Goal: Information Seeking & Learning: Learn about a topic

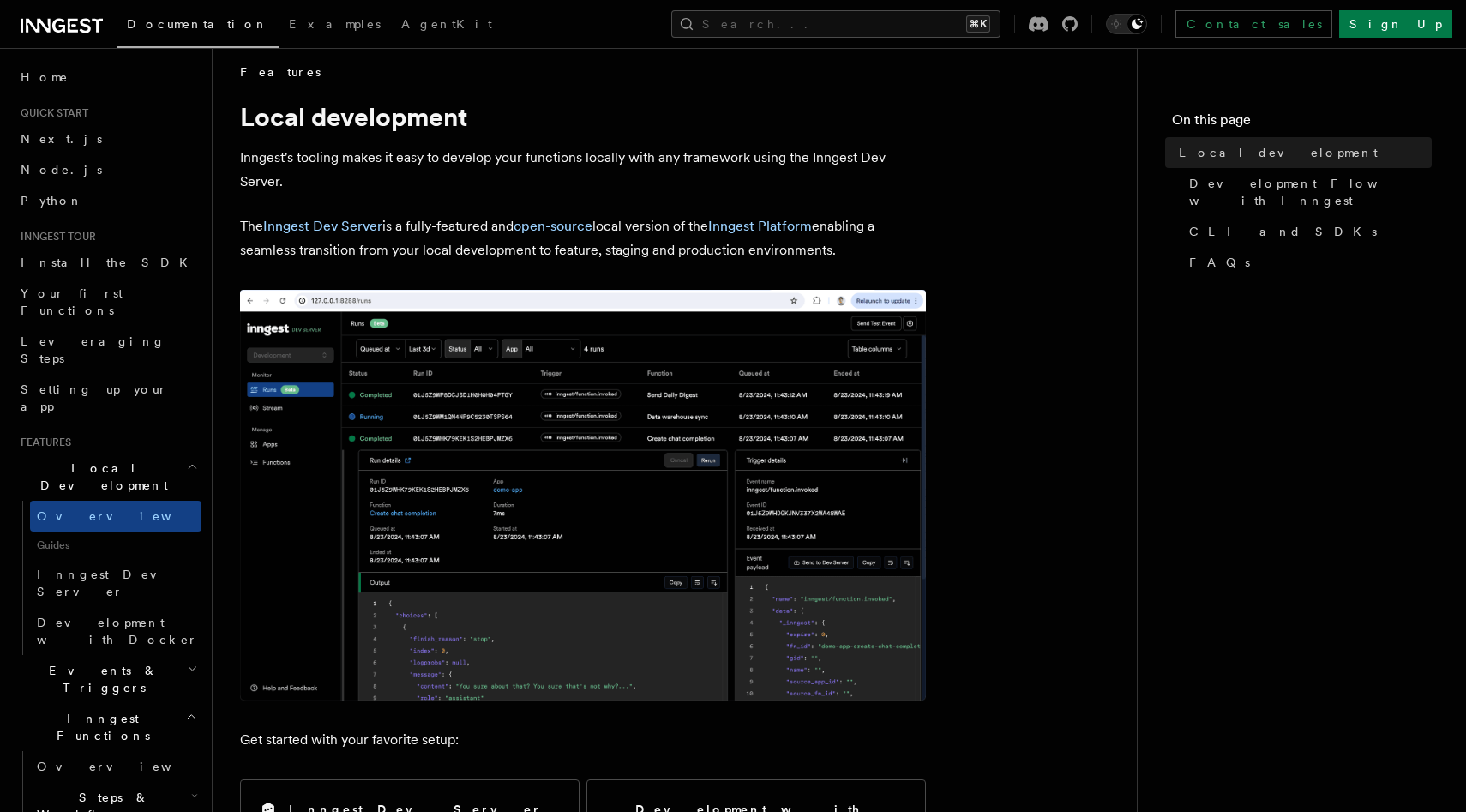
scroll to position [13, 0]
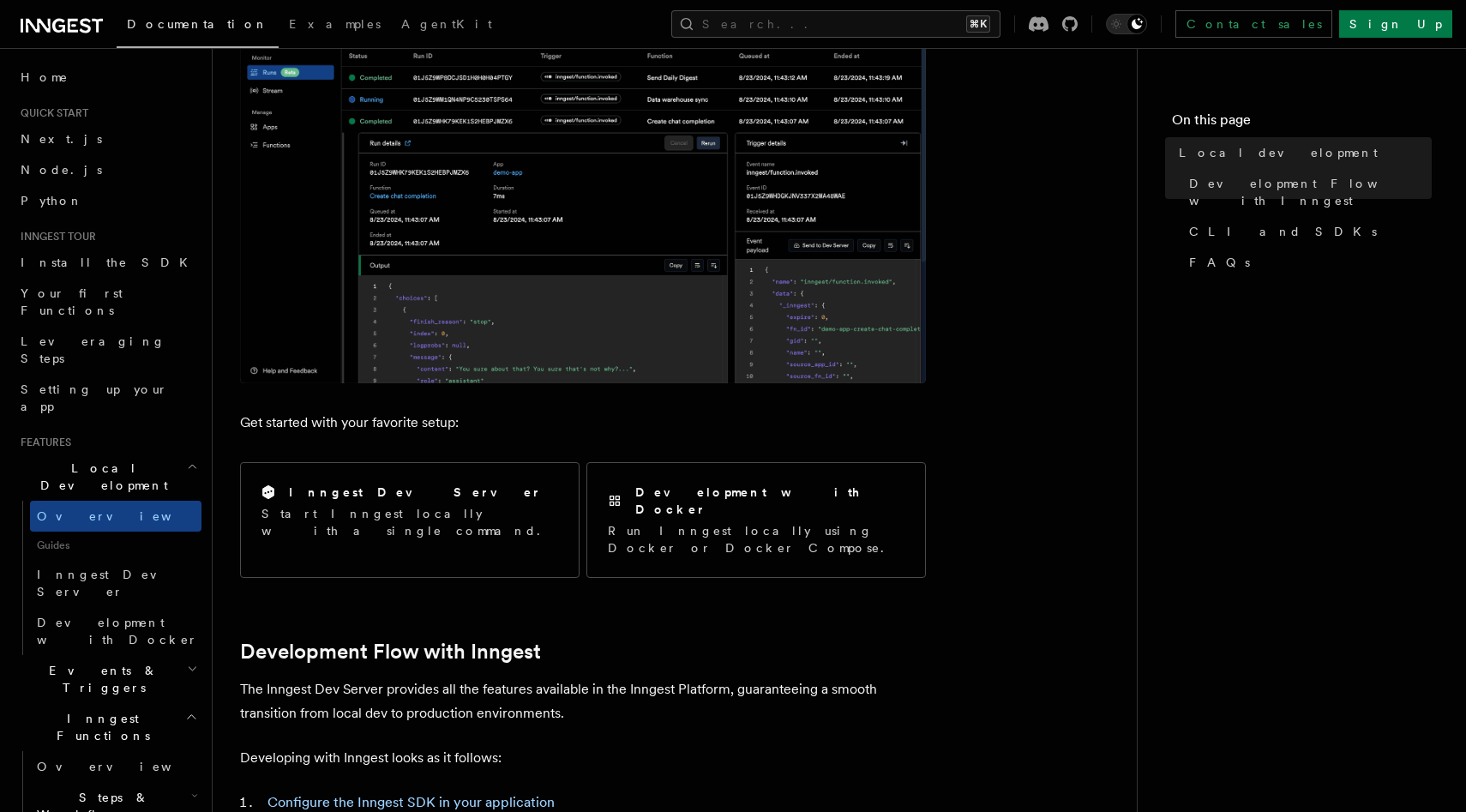
scroll to position [361, 0]
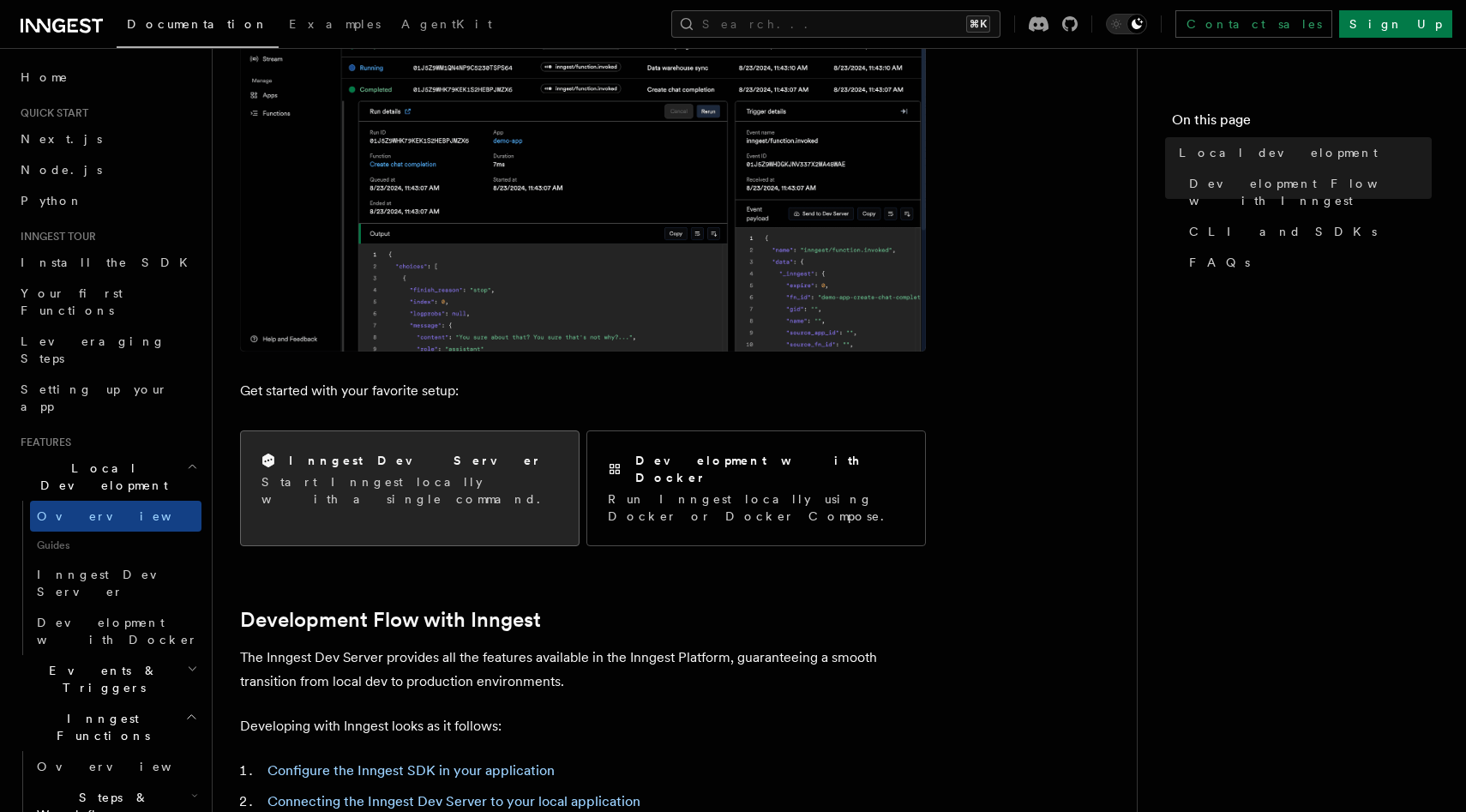
click at [410, 455] on div "Inngest Dev Server" at bounding box center [410, 460] width 297 height 18
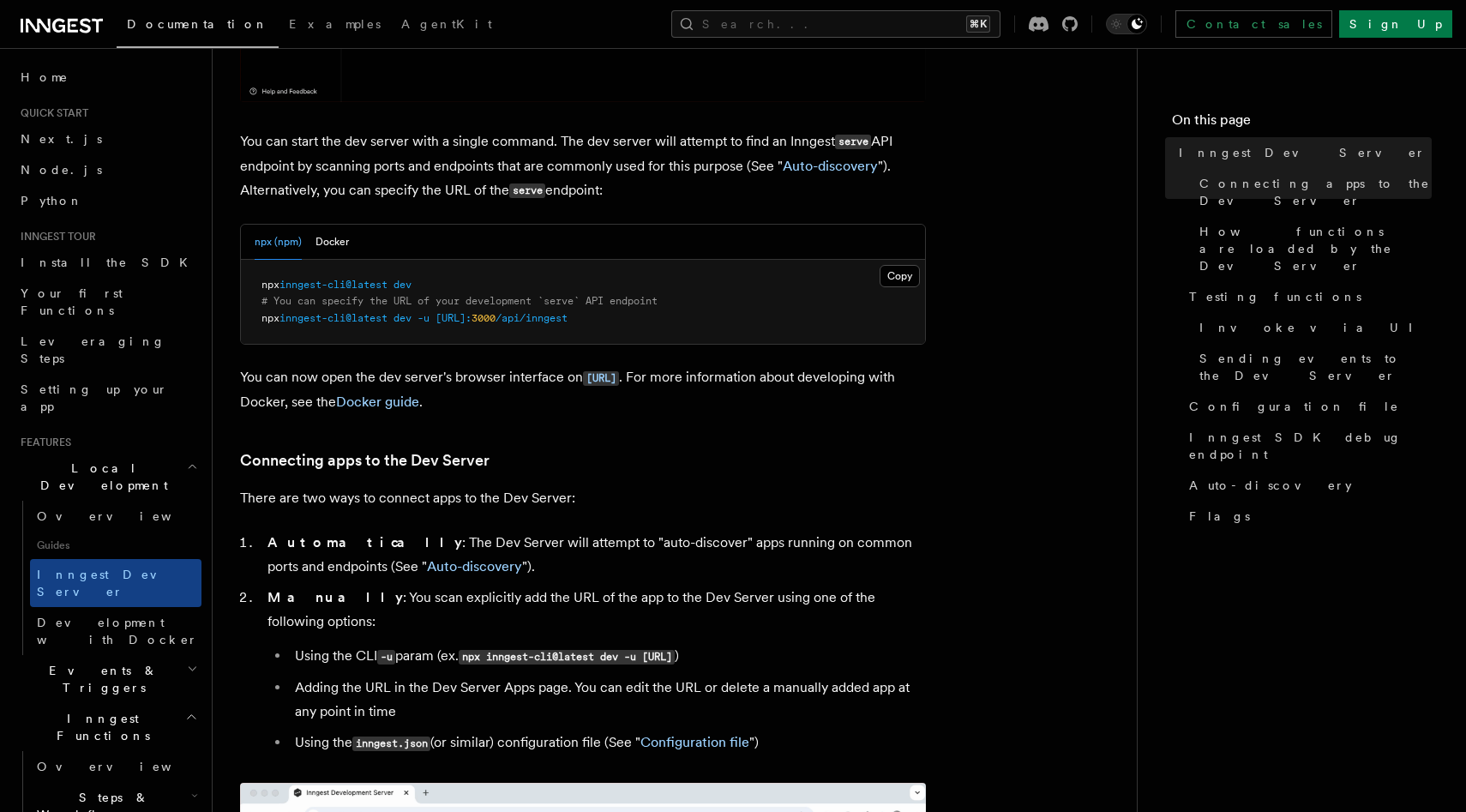
scroll to position [682, 0]
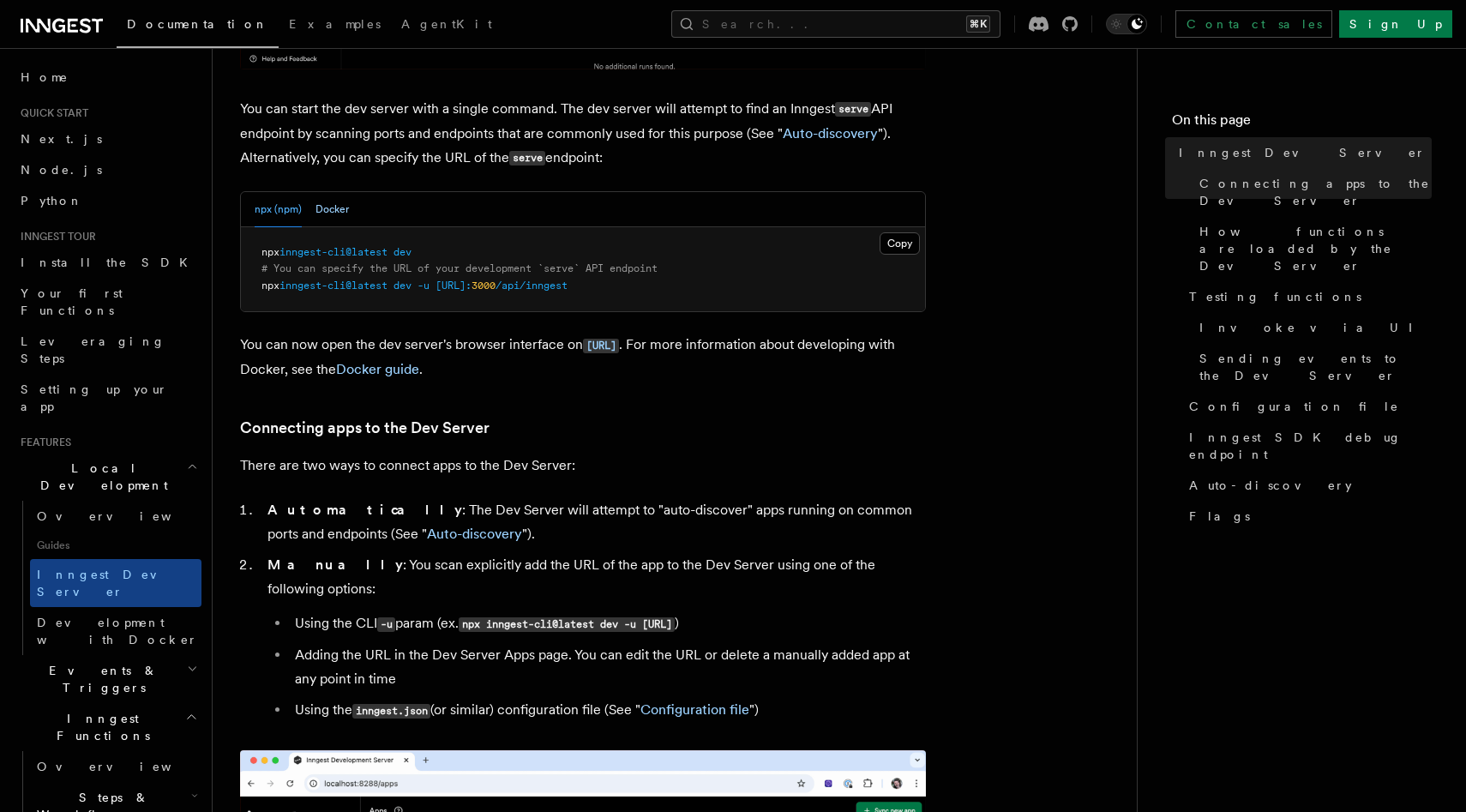
click at [327, 216] on button "Docker" at bounding box center [332, 210] width 33 height 35
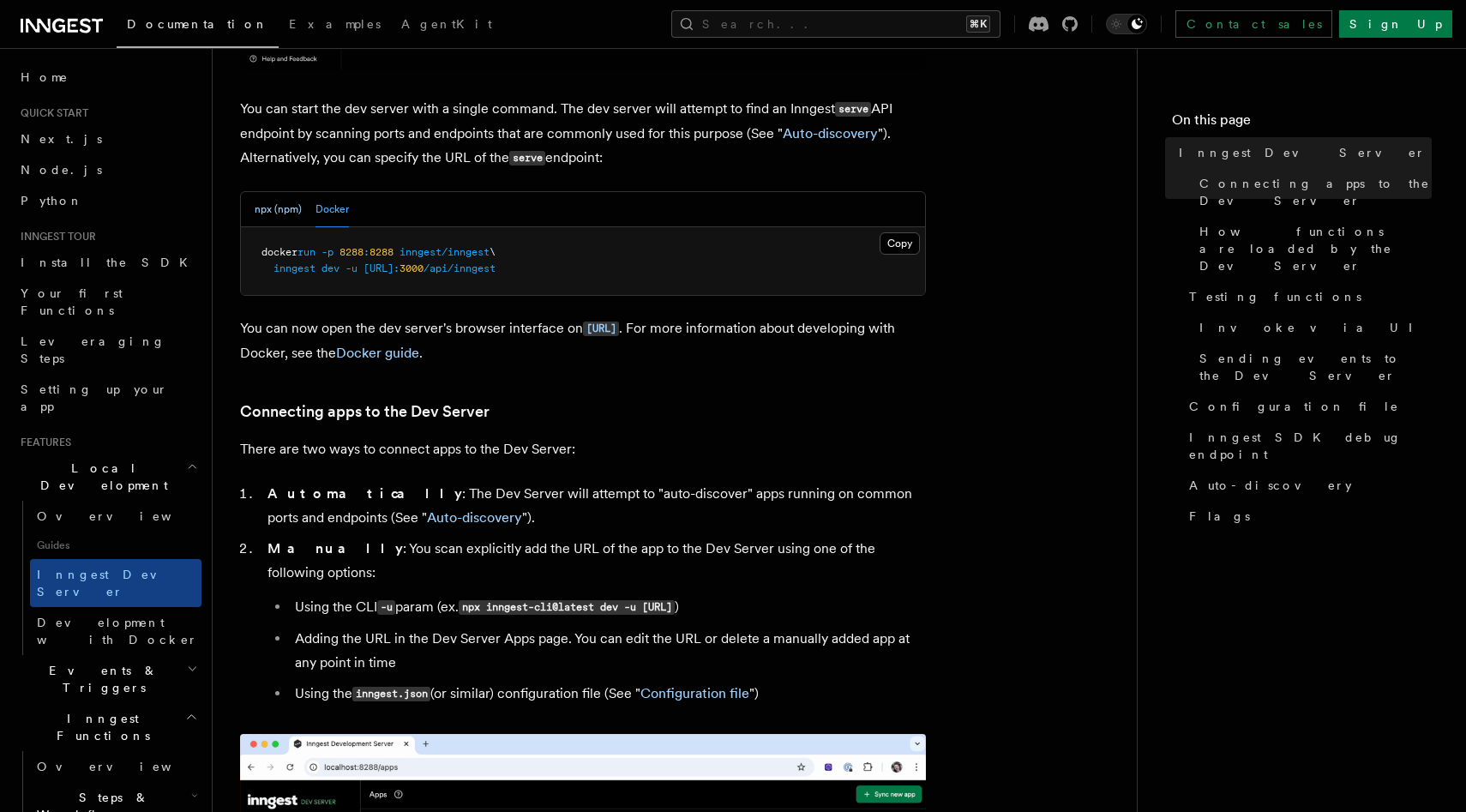
click at [281, 209] on button "npx (npm)" at bounding box center [277, 210] width 47 height 35
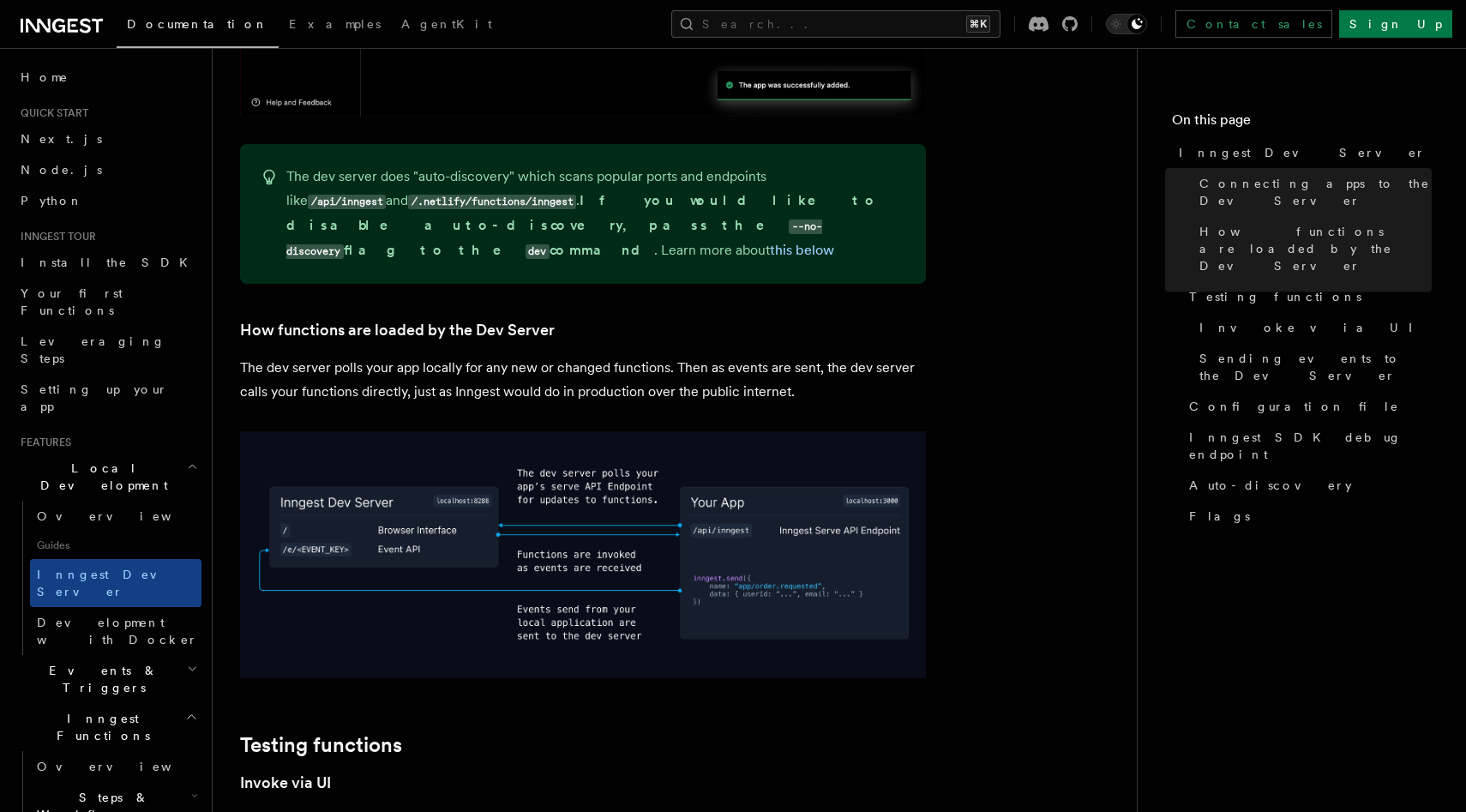
scroll to position [1944, 0]
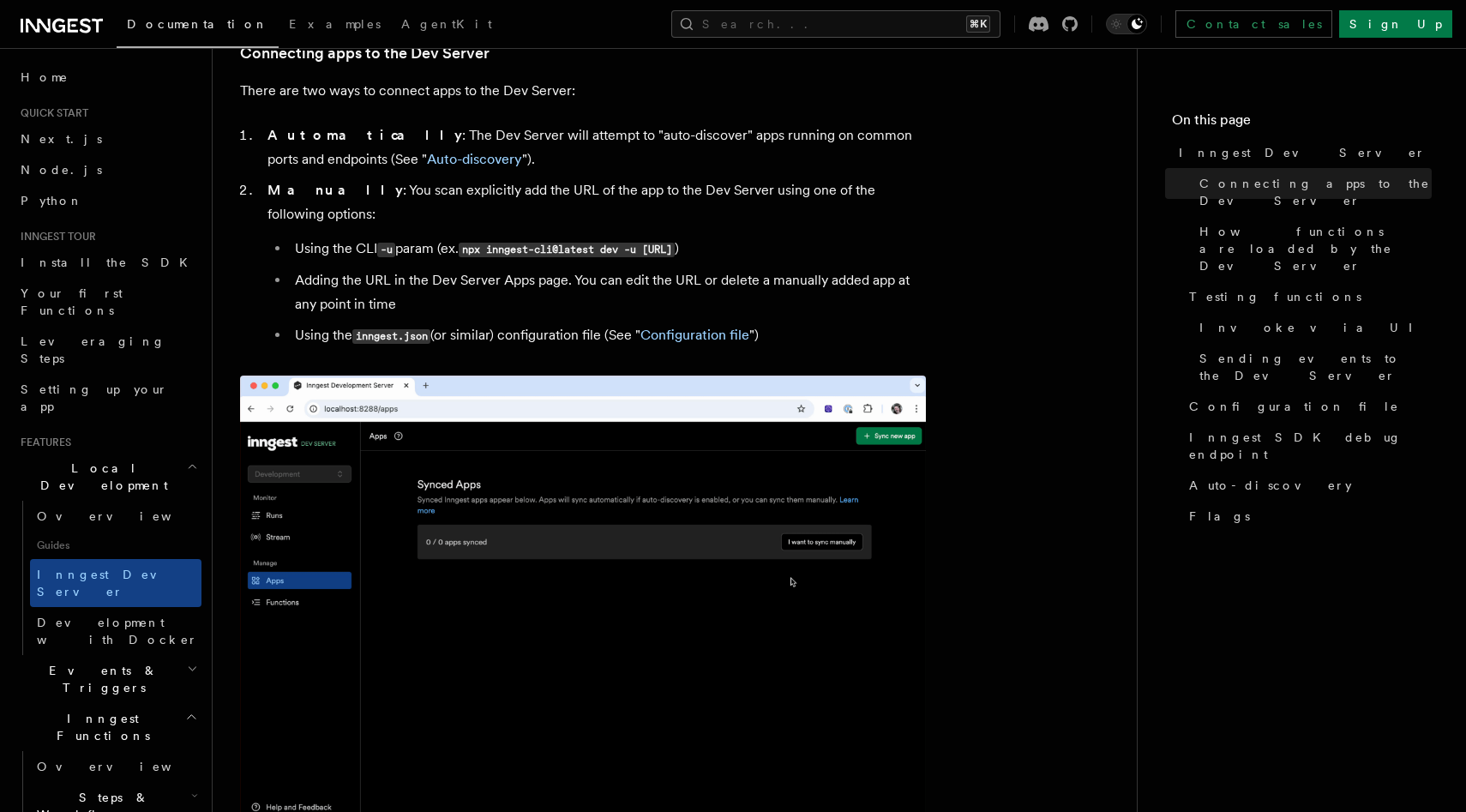
scroll to position [1058, 0]
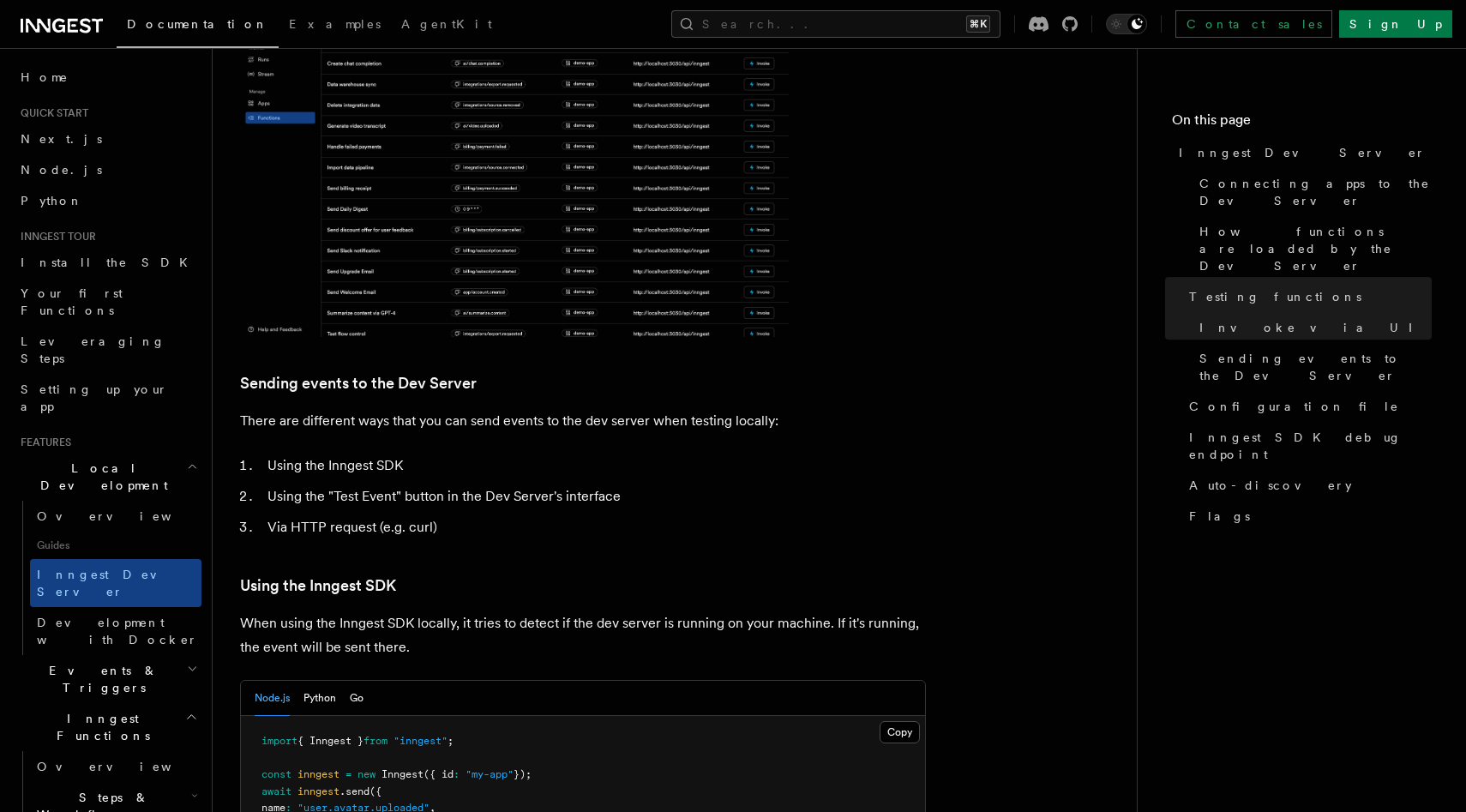
scroll to position [2806, 0]
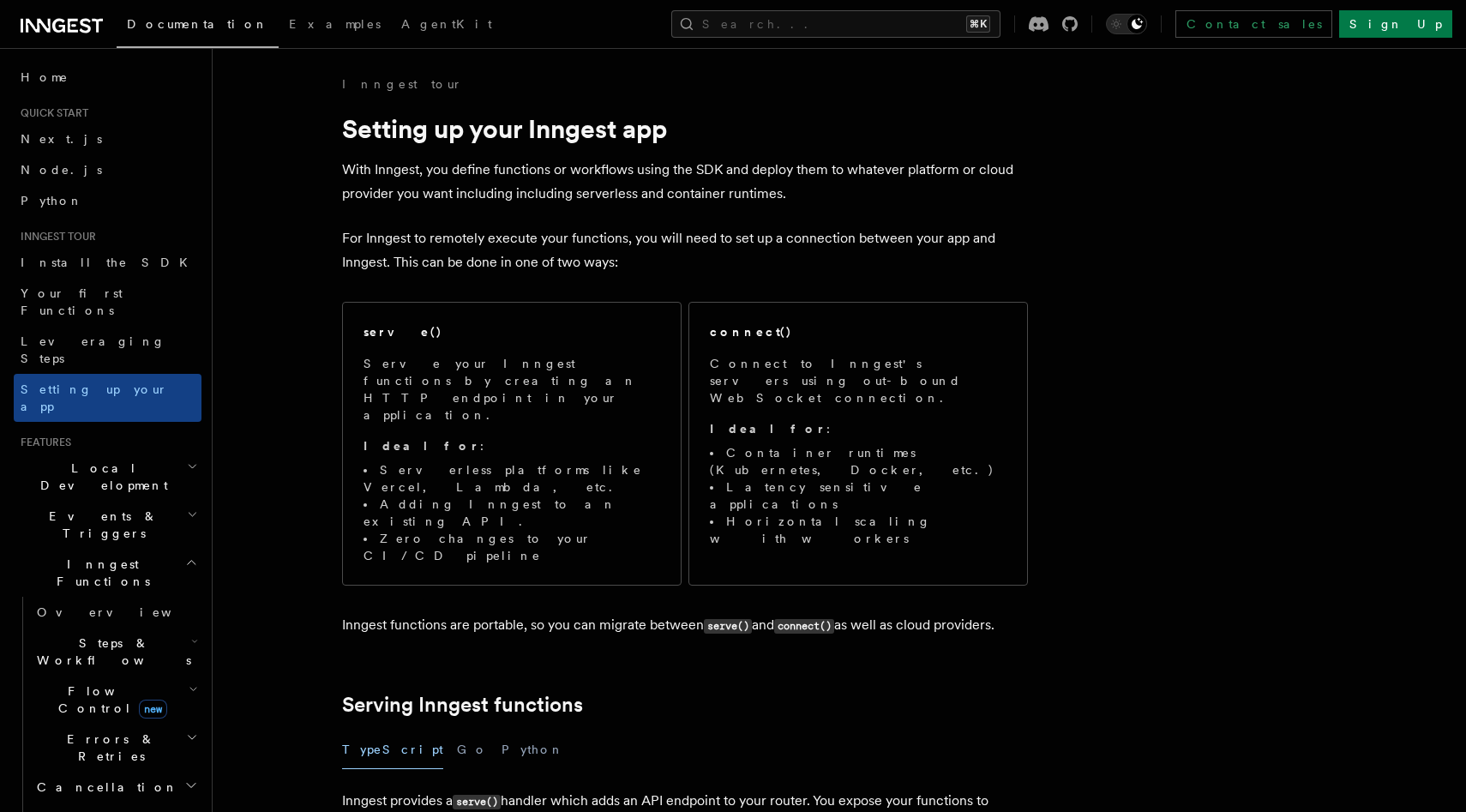
click at [966, 191] on p "With Inngest, you define functions or workflows using the SDK and deploy them t…" at bounding box center [685, 182] width 686 height 48
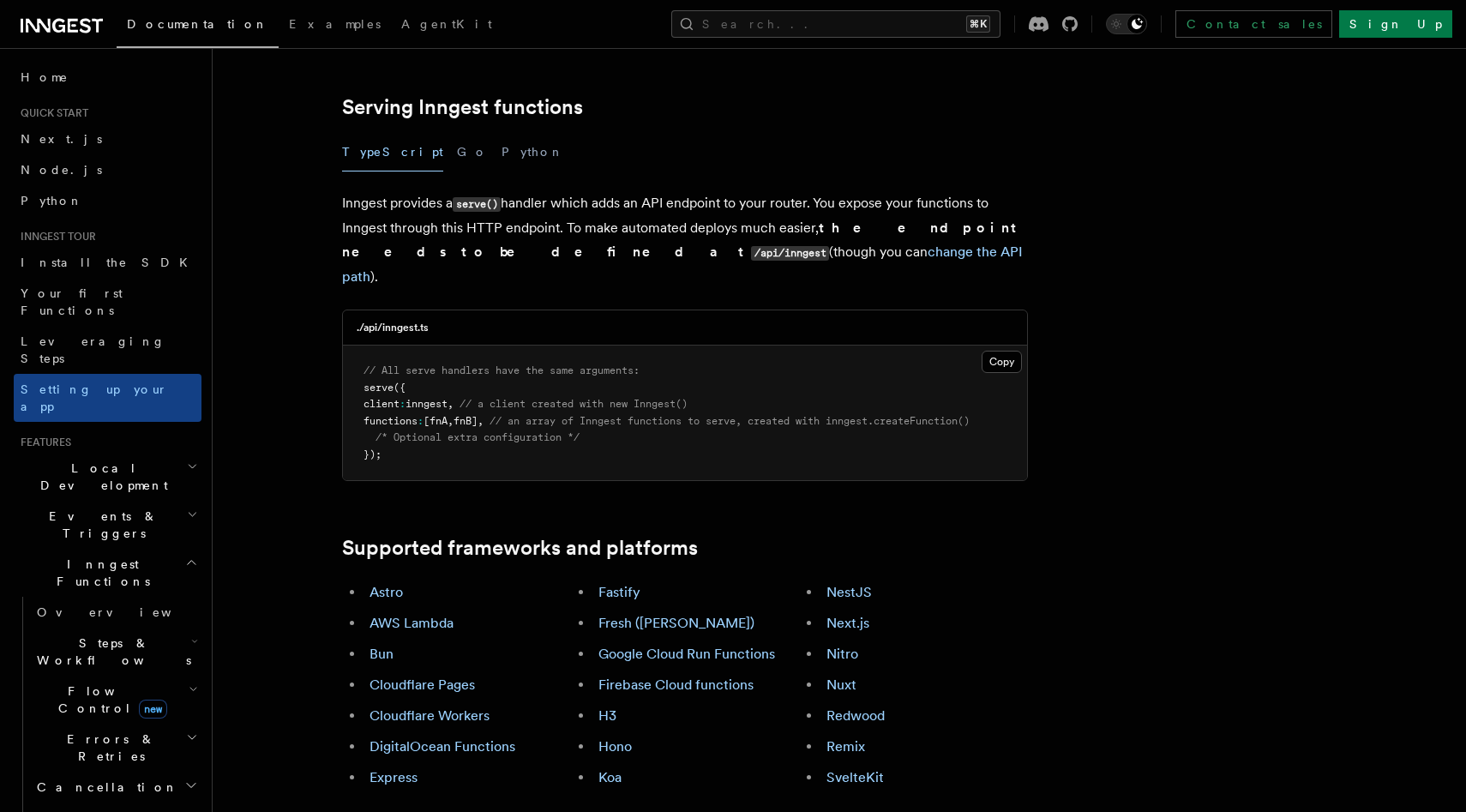
scroll to position [617, 0]
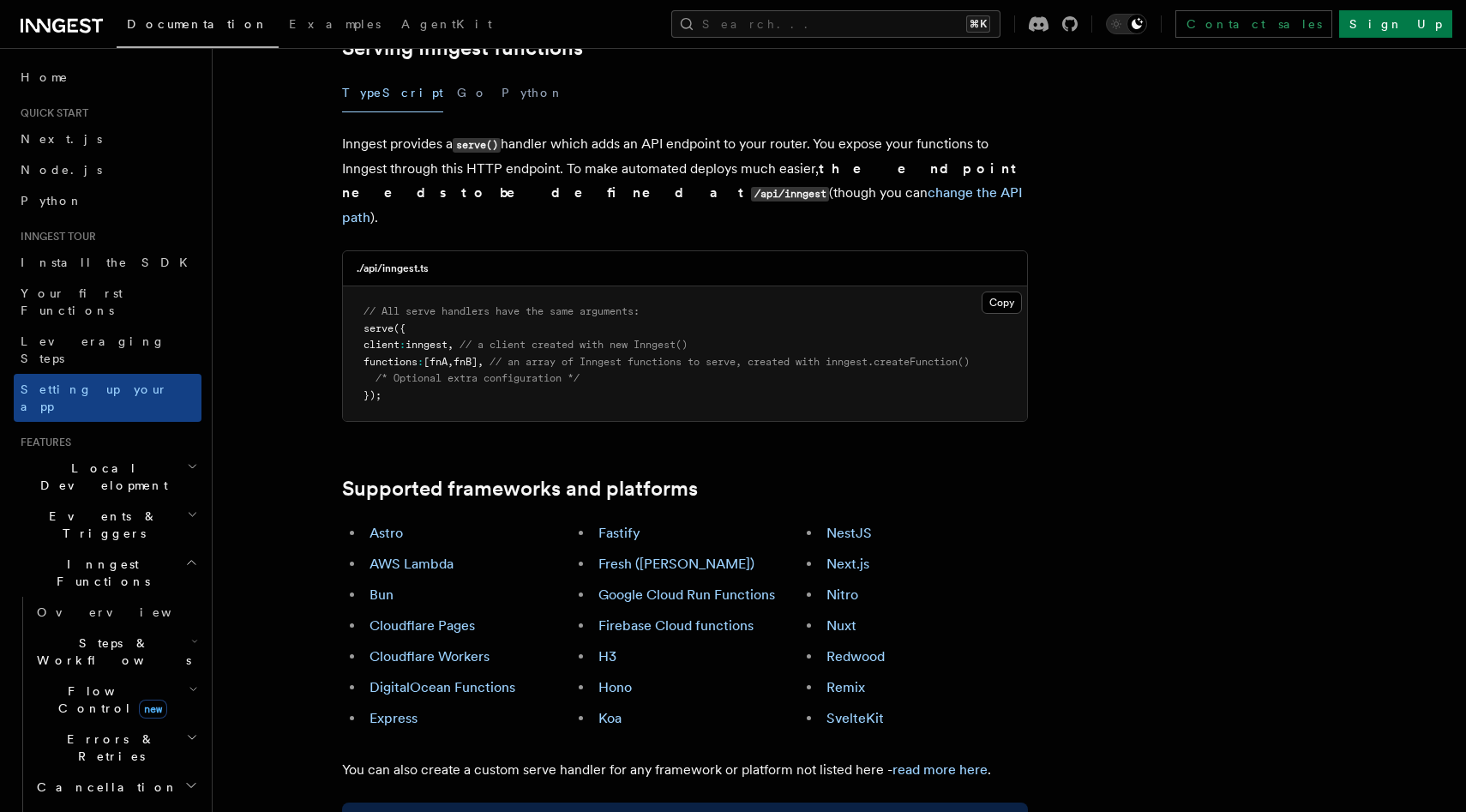
scroll to position [659, 0]
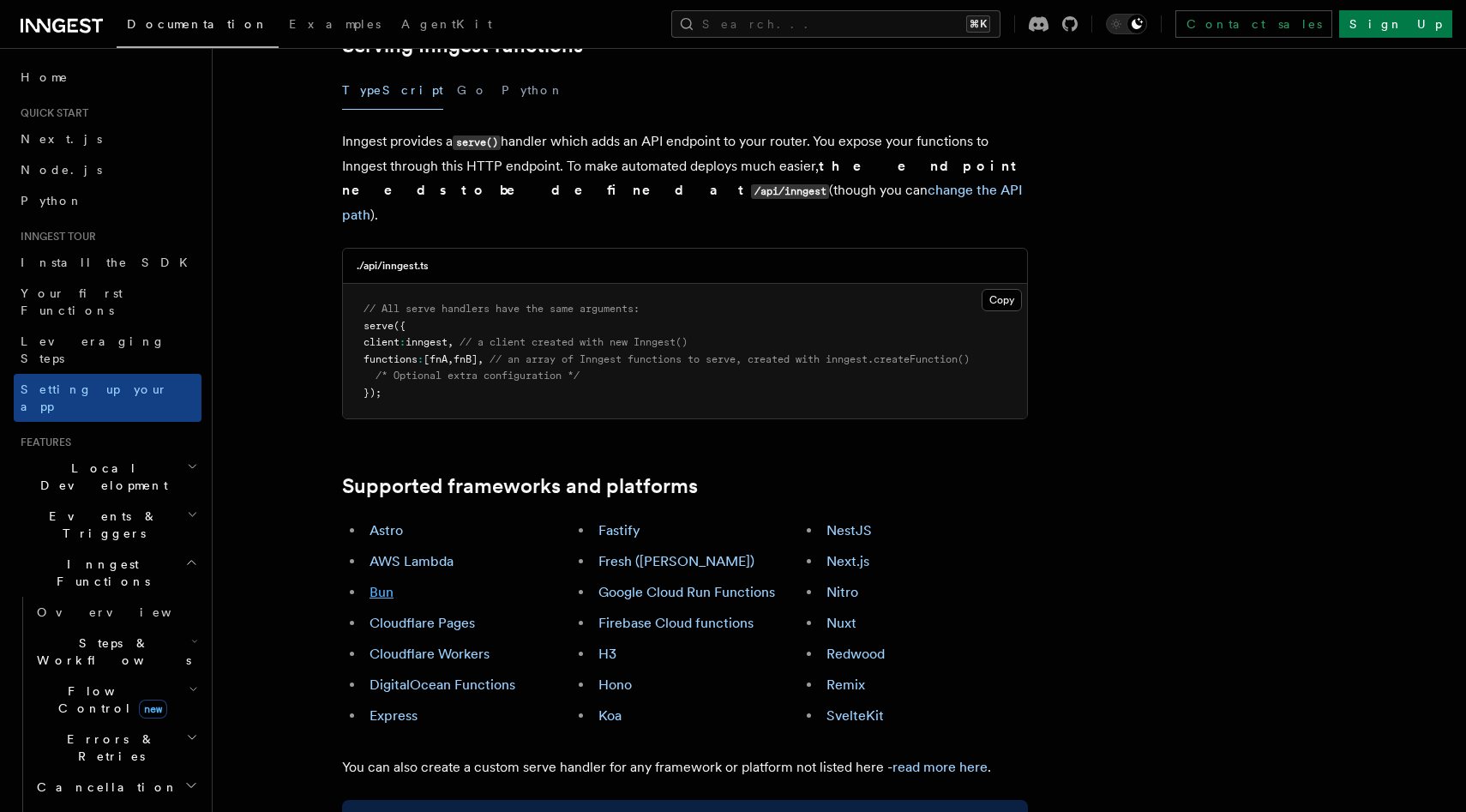
click at [378, 584] on link "Bun" at bounding box center [382, 592] width 24 height 17
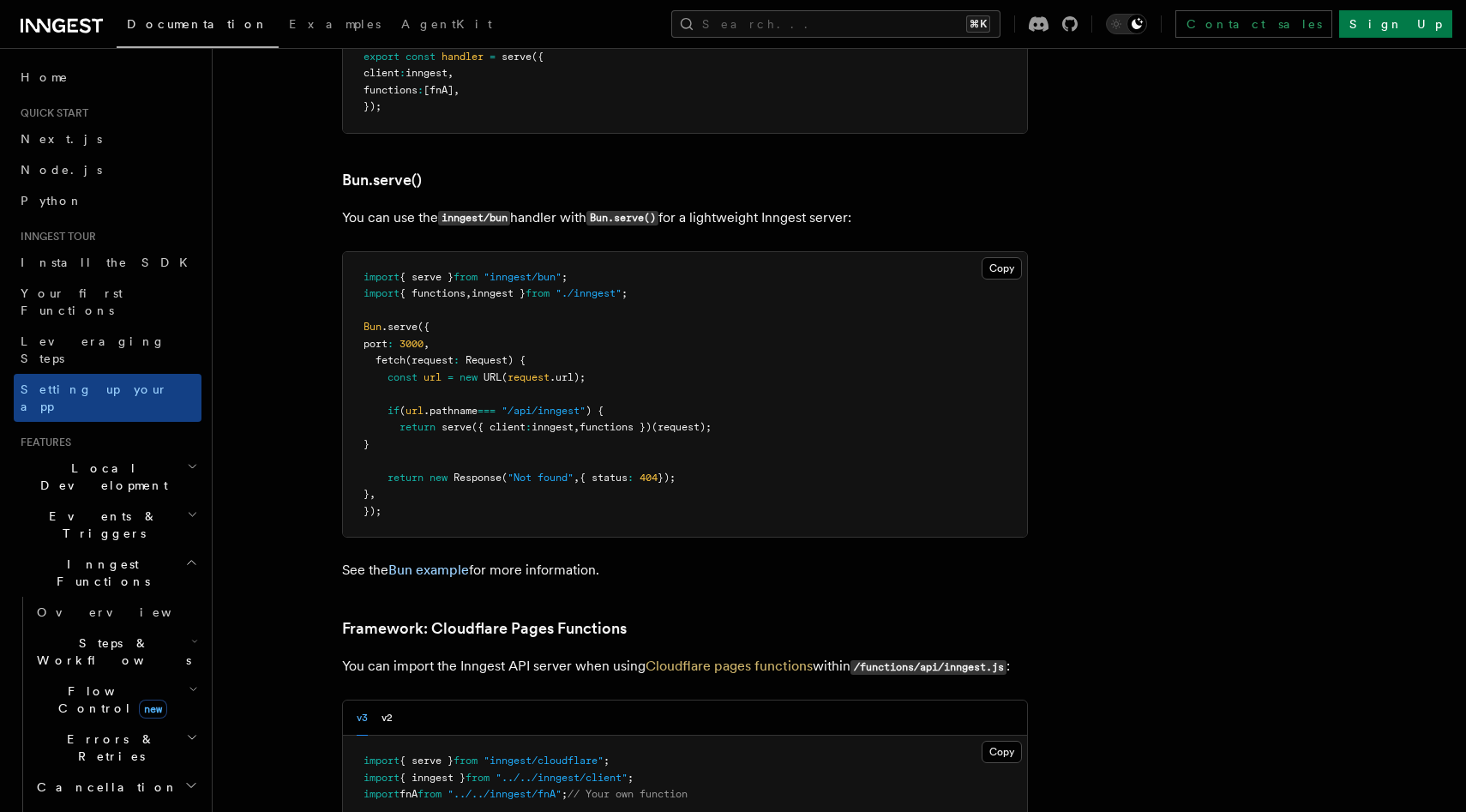
scroll to position [2171, 0]
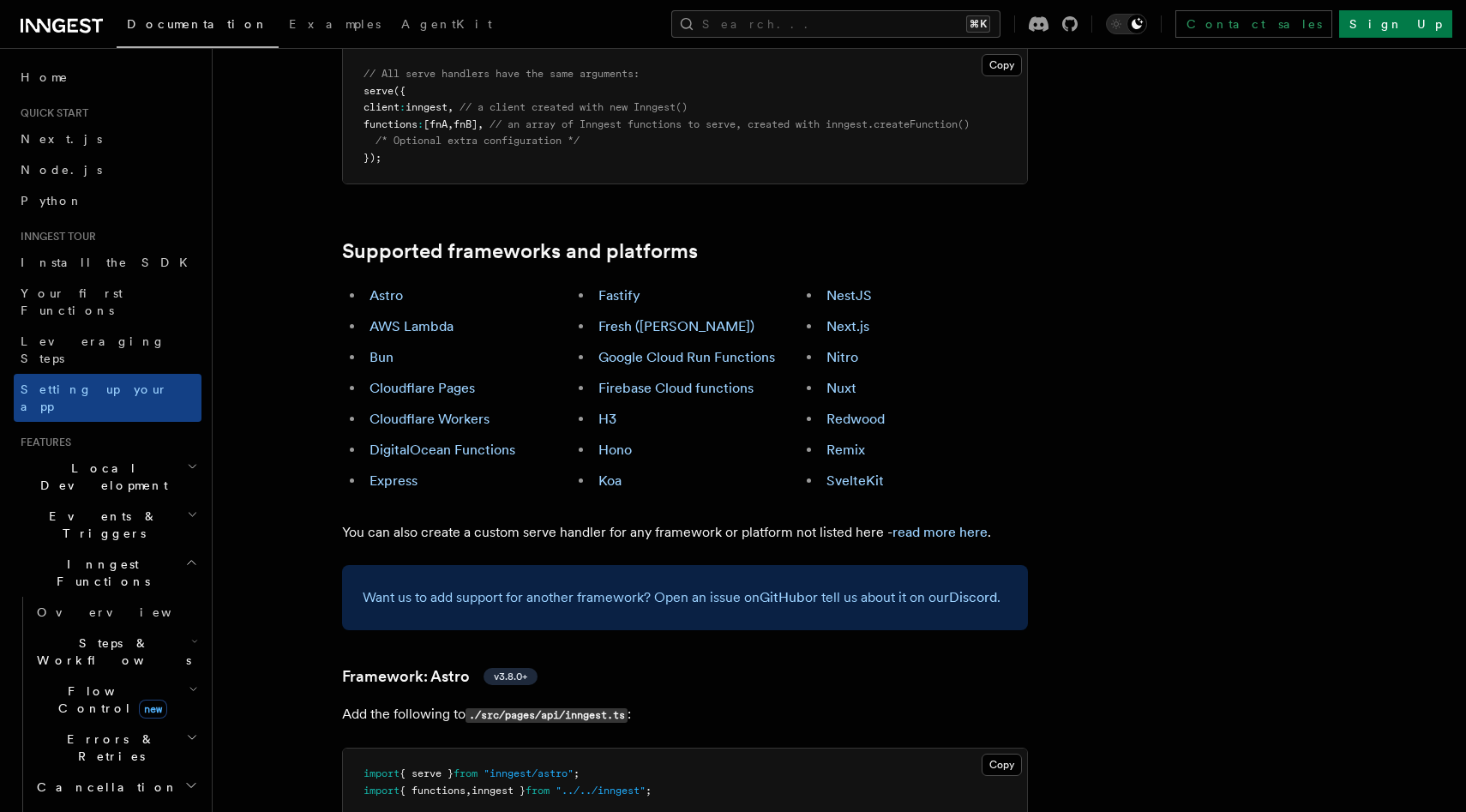
scroll to position [895, 0]
